Goal: Find contact information: Obtain details needed to contact an individual or organization

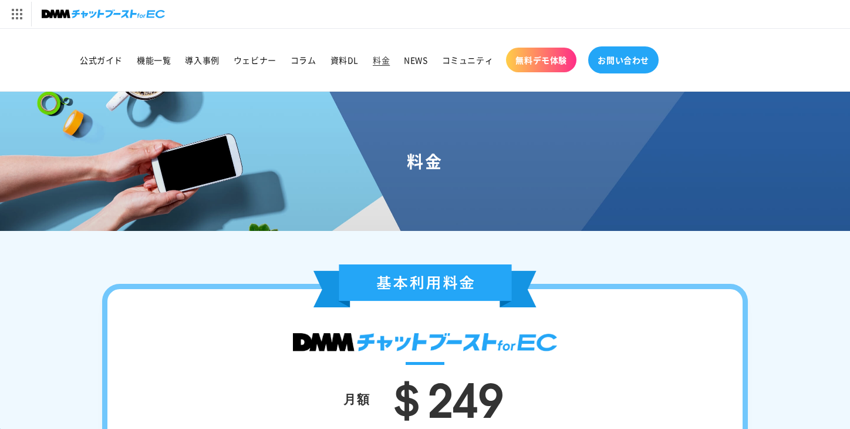
click at [604, 66] on link "お問い合わせ" at bounding box center [623, 59] width 70 height 27
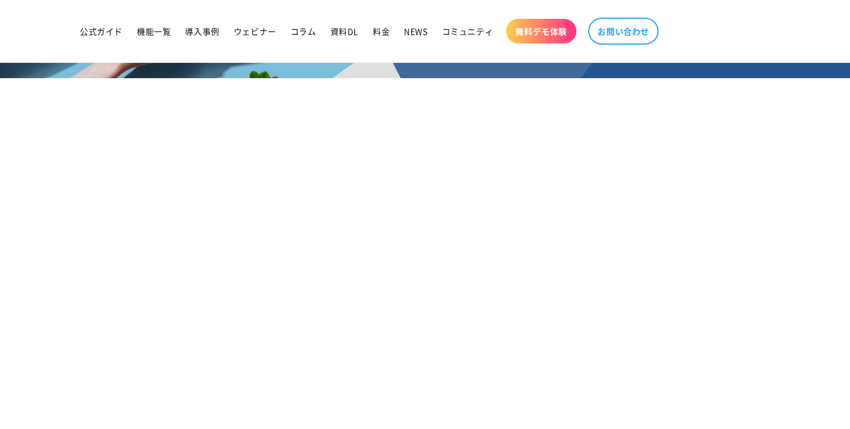
scroll to position [235, 0]
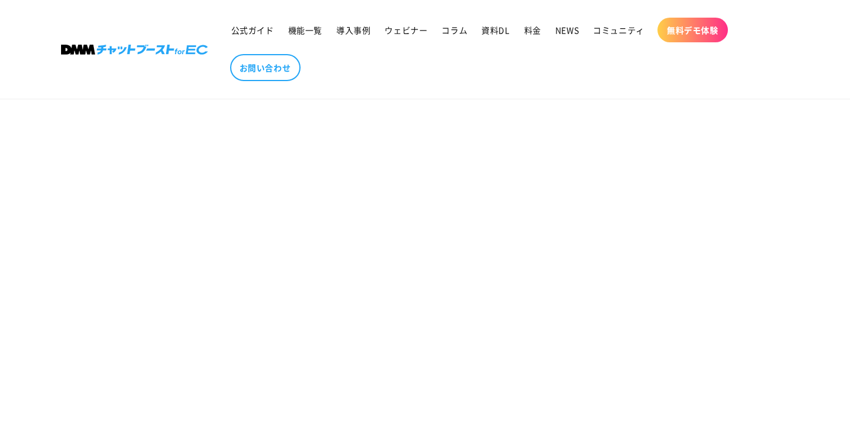
click at [790, 166] on section "お問い合わせ" at bounding box center [425, 340] width 850 height 895
click at [763, 222] on section "お問い合わせ" at bounding box center [425, 340] width 850 height 895
click at [193, 289] on section "お問い合わせ" at bounding box center [425, 223] width 850 height 895
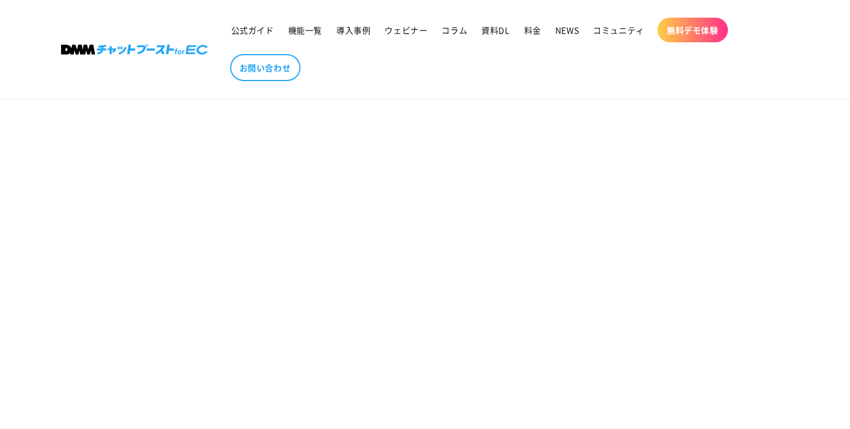
click at [144, 291] on section "お問い合わせ" at bounding box center [425, 164] width 850 height 895
click at [147, 55] on link at bounding box center [135, 49] width 156 height 19
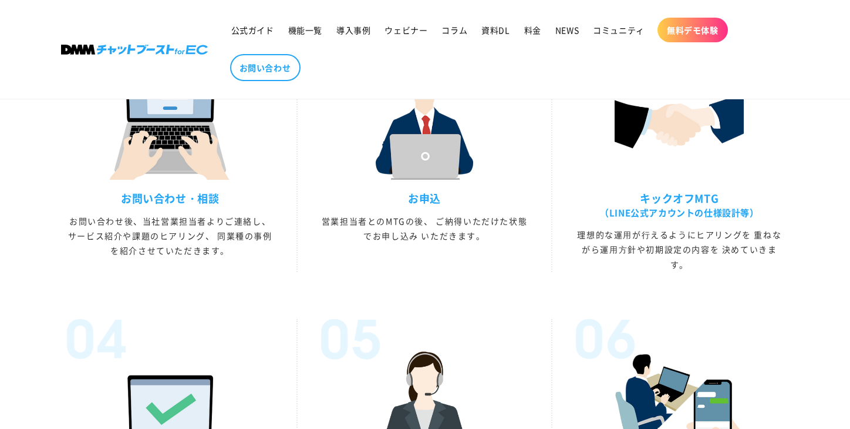
scroll to position [3229, 0]
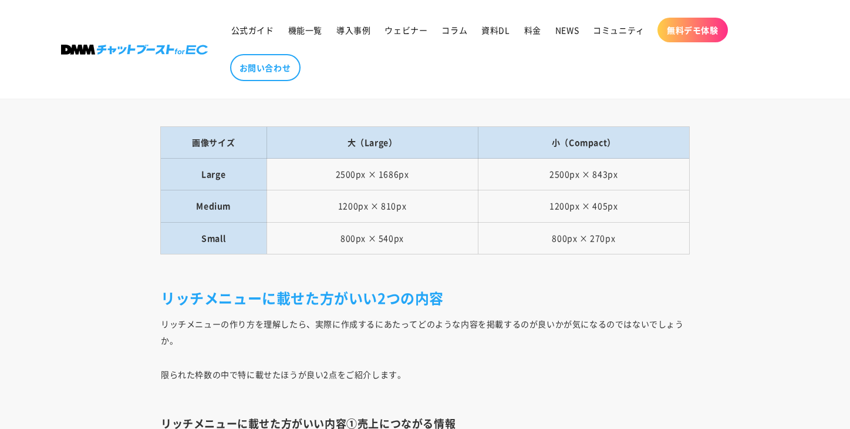
scroll to position [4404, 0]
